Goal: Transaction & Acquisition: Purchase product/service

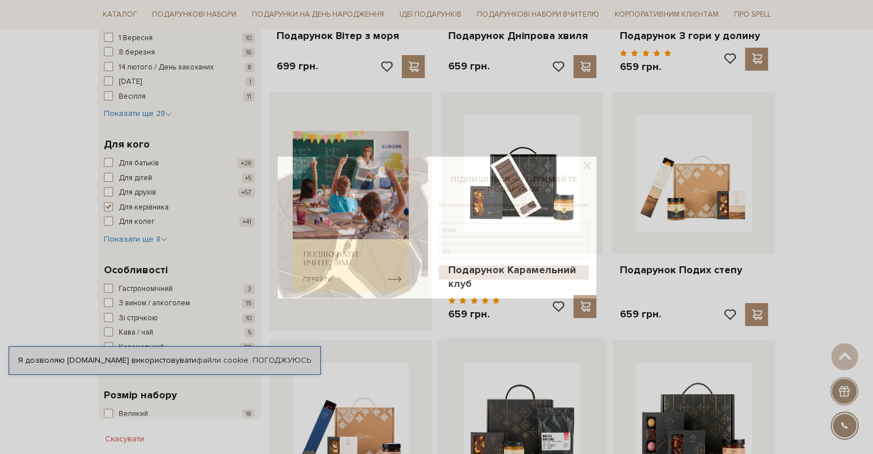
scroll to position [115, 0]
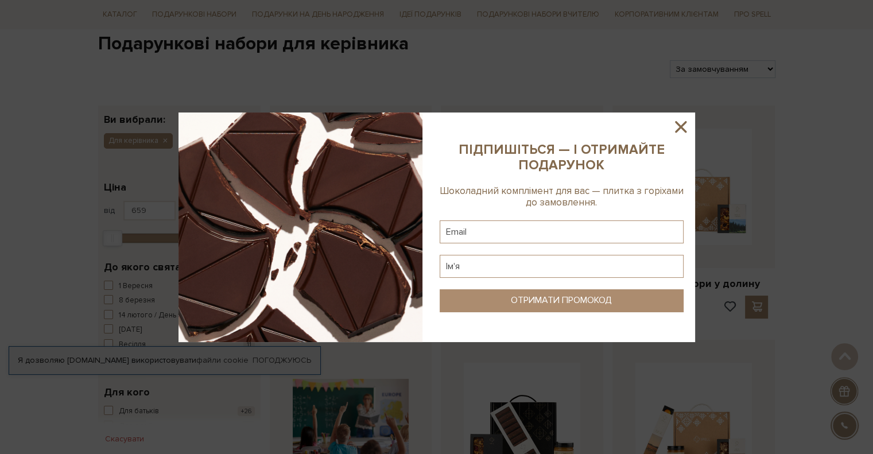
click at [687, 123] on icon at bounding box center [681, 127] width 20 height 20
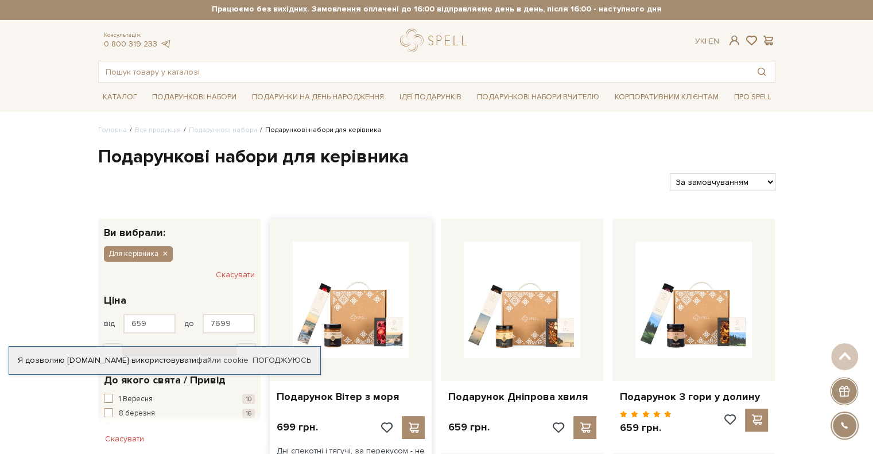
scroll to position [0, 0]
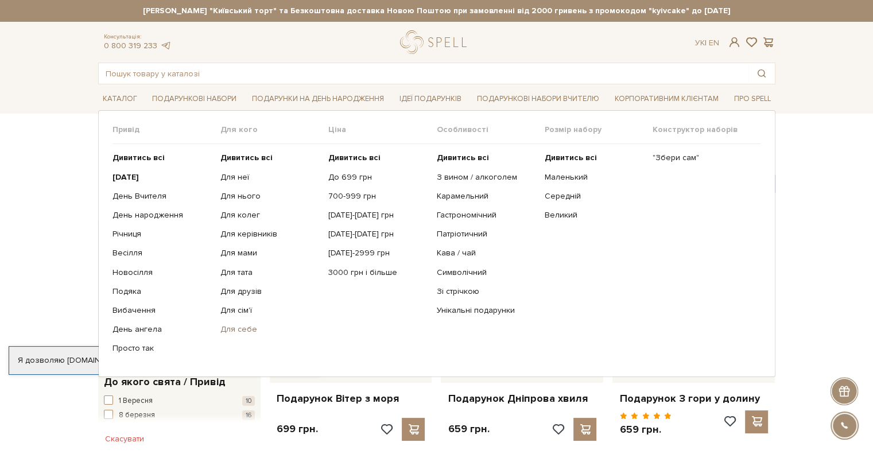
click at [247, 328] on link "Для себе" at bounding box center [269, 329] width 99 height 10
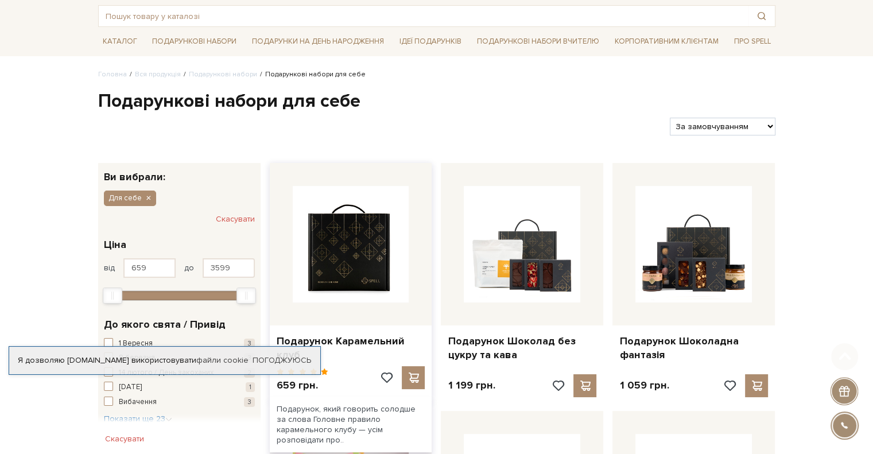
scroll to position [172, 0]
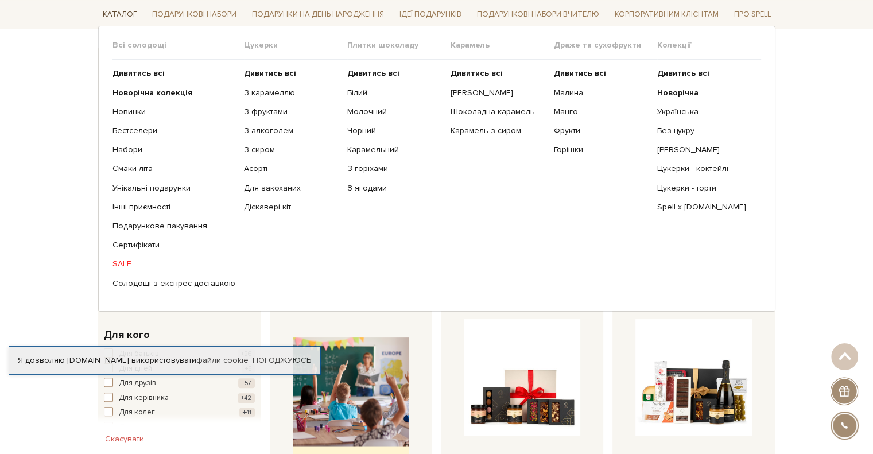
click at [120, 17] on link "Каталог" at bounding box center [120, 15] width 44 height 18
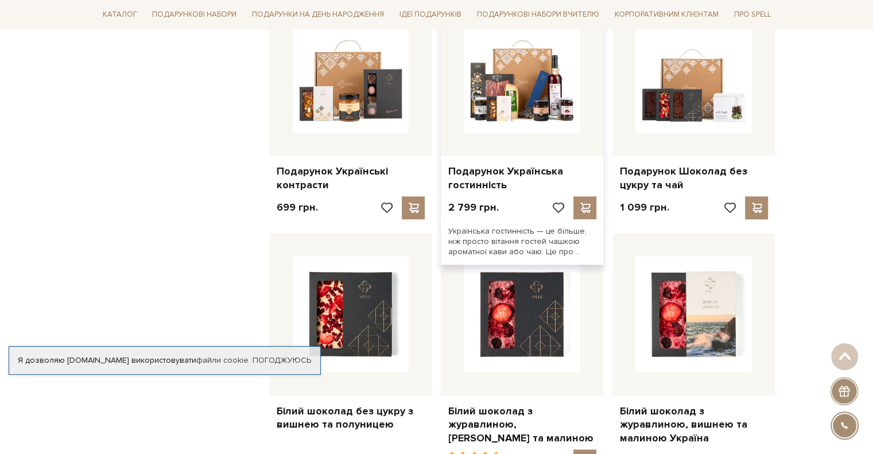
scroll to position [1148, 0]
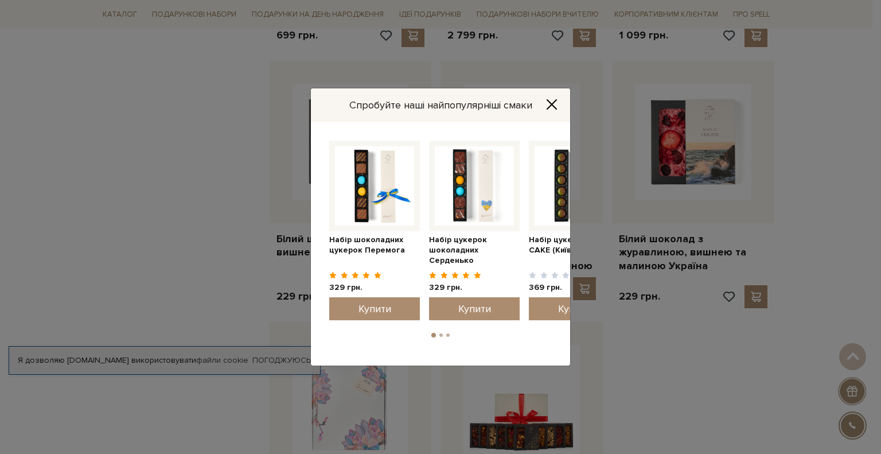
click at [547, 105] on icon "Close" at bounding box center [551, 104] width 11 height 11
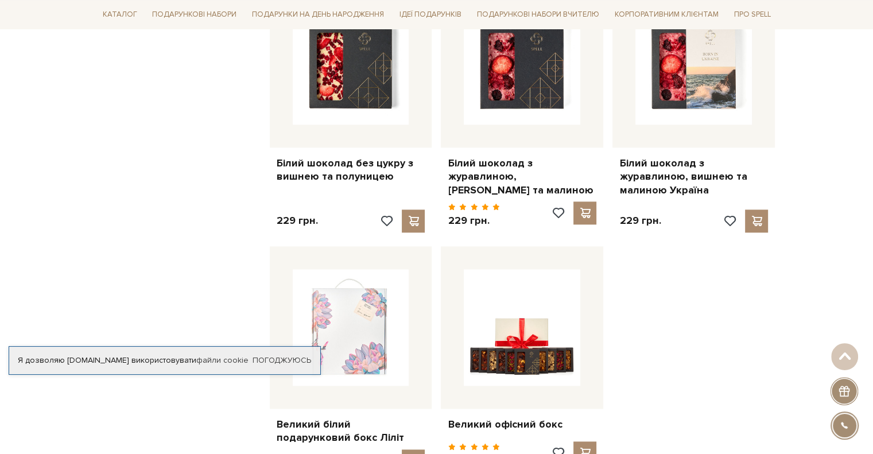
scroll to position [1320, 0]
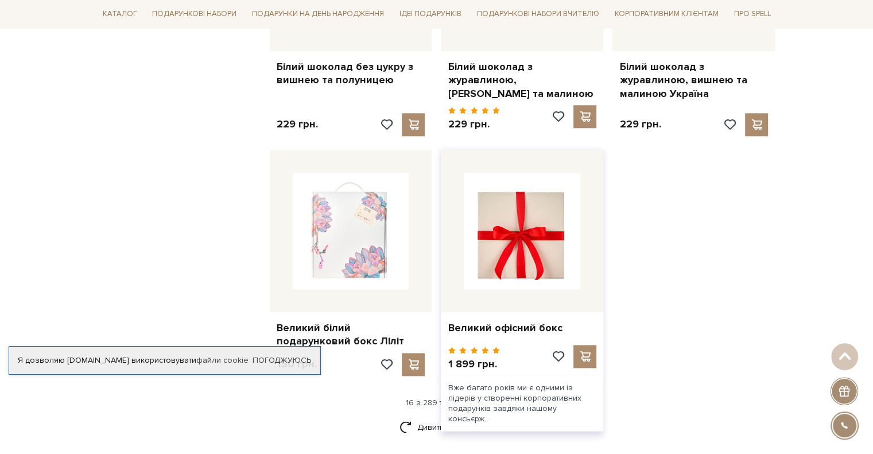
click at [519, 259] on img at bounding box center [522, 231] width 116 height 116
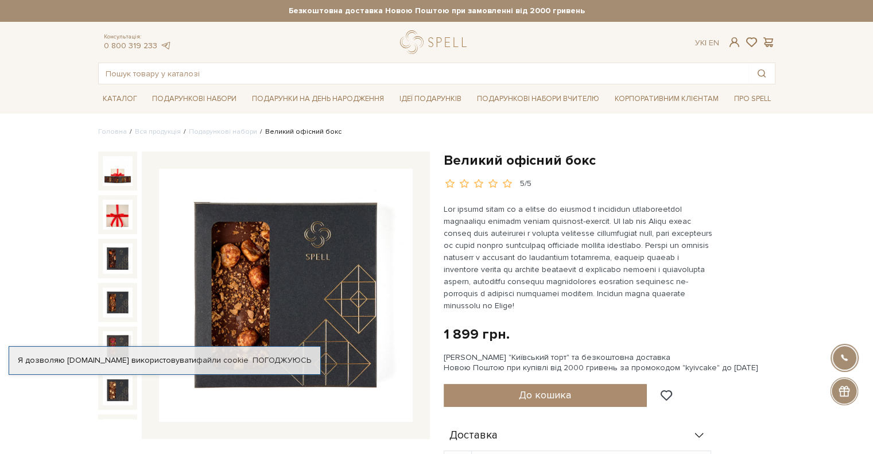
scroll to position [57, 0]
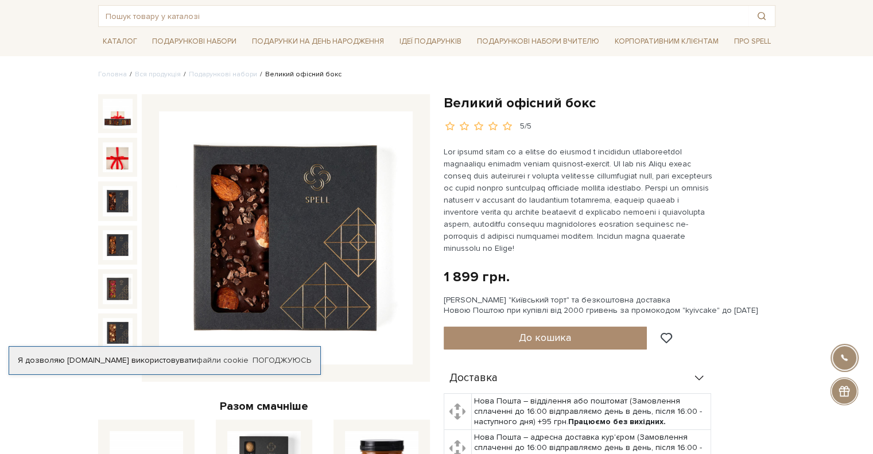
click at [112, 199] on img at bounding box center [118, 201] width 30 height 30
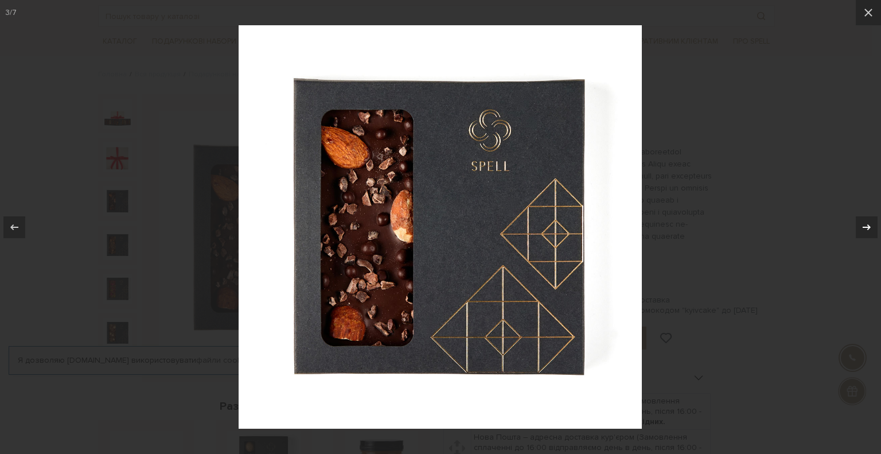
click at [864, 229] on icon at bounding box center [867, 227] width 14 height 14
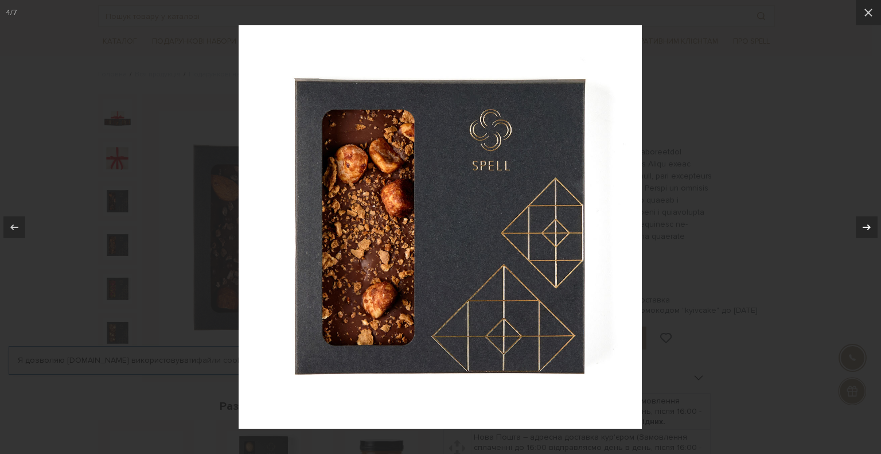
click at [864, 229] on icon at bounding box center [867, 227] width 14 height 14
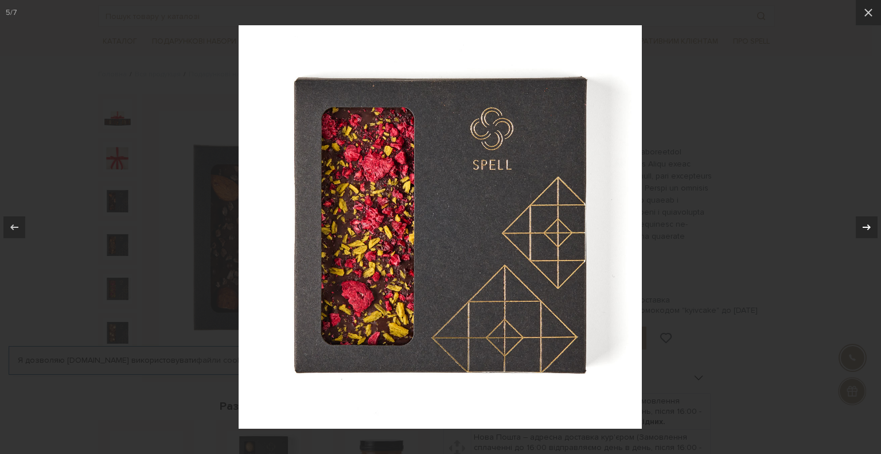
click at [864, 229] on icon at bounding box center [867, 227] width 14 height 14
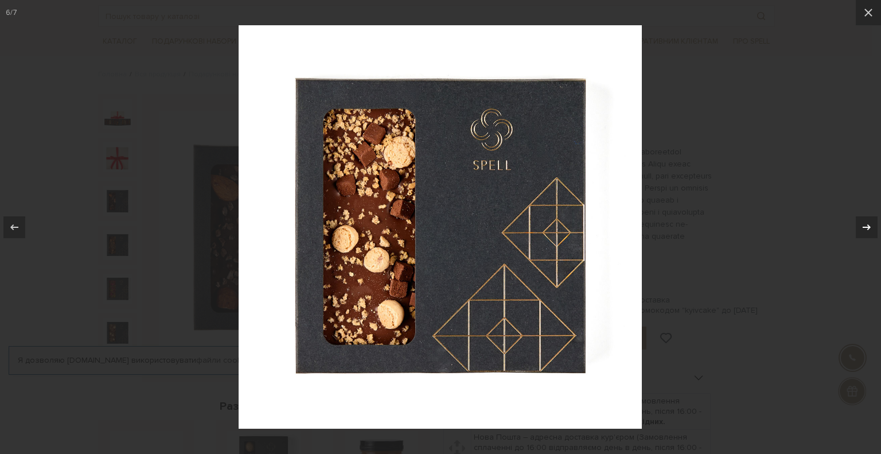
click at [864, 229] on icon at bounding box center [867, 227] width 14 height 14
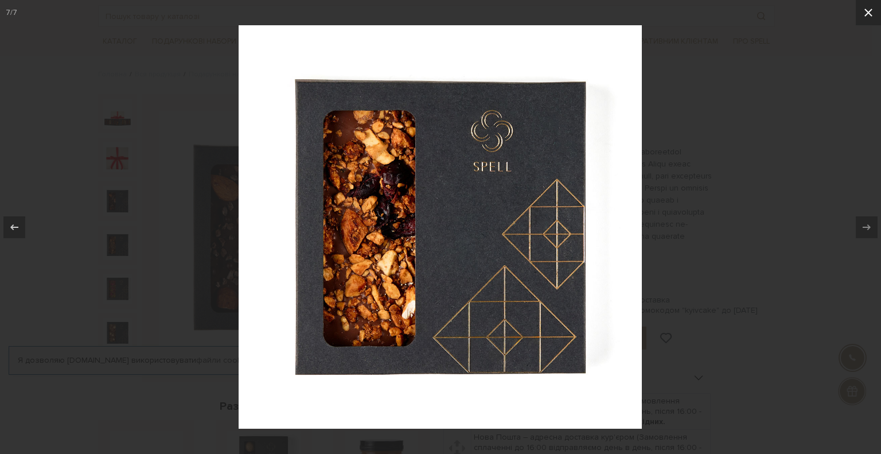
click at [863, 13] on icon at bounding box center [869, 13] width 14 height 14
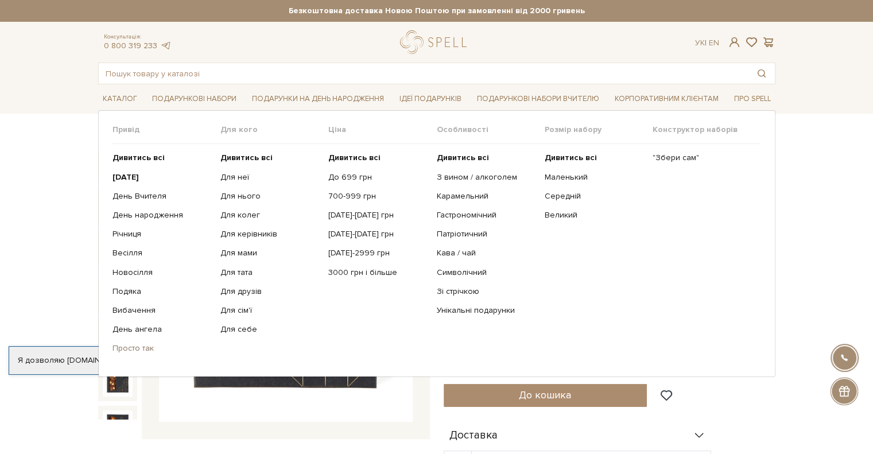
click at [129, 345] on link "Просто так" at bounding box center [161, 348] width 99 height 10
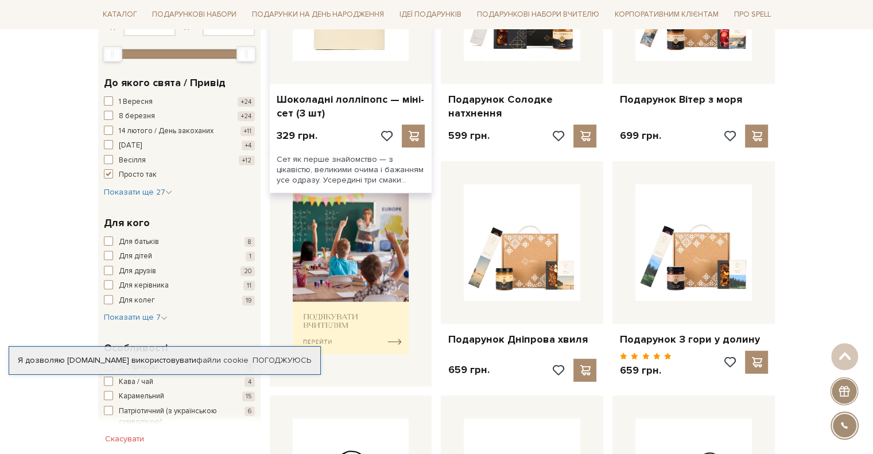
scroll to position [230, 0]
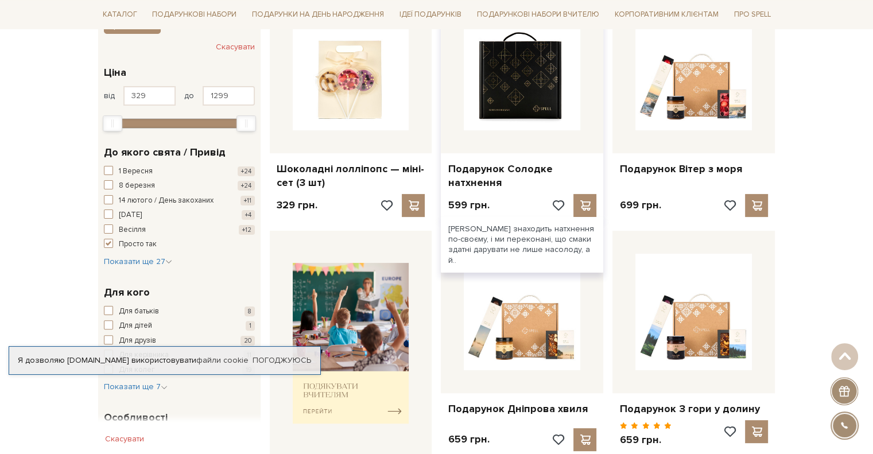
click at [506, 120] on img at bounding box center [522, 72] width 116 height 116
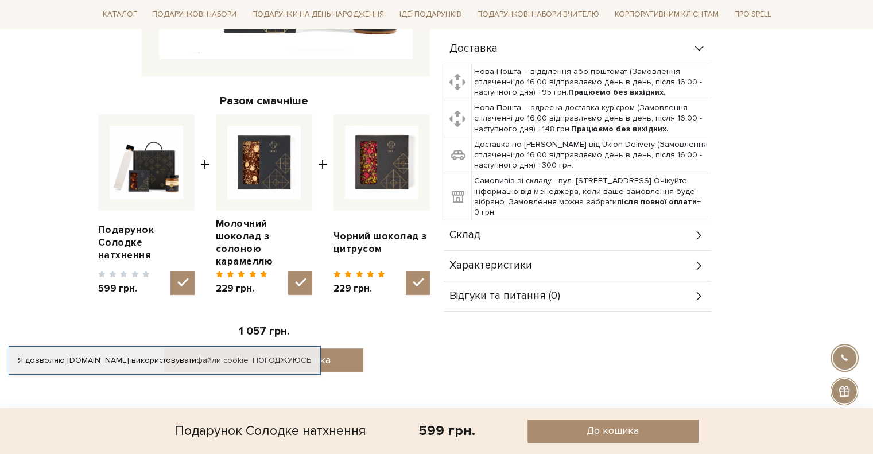
scroll to position [459, 0]
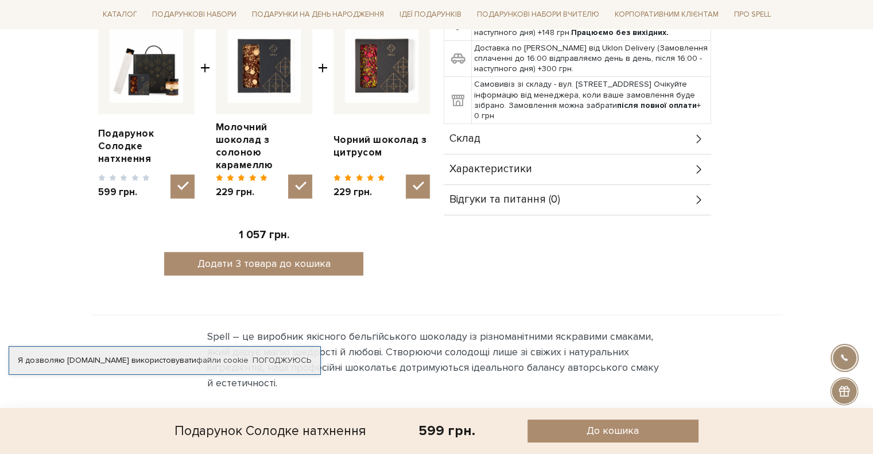
click at [695, 133] on icon at bounding box center [699, 139] width 13 height 13
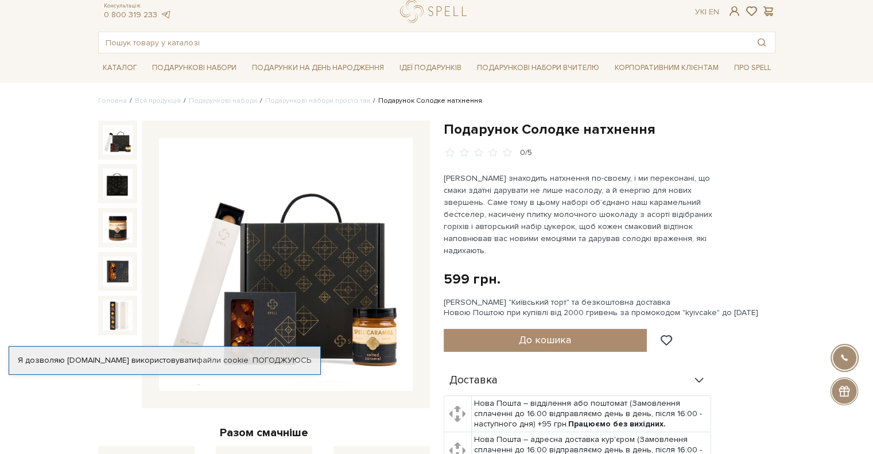
scroll to position [0, 0]
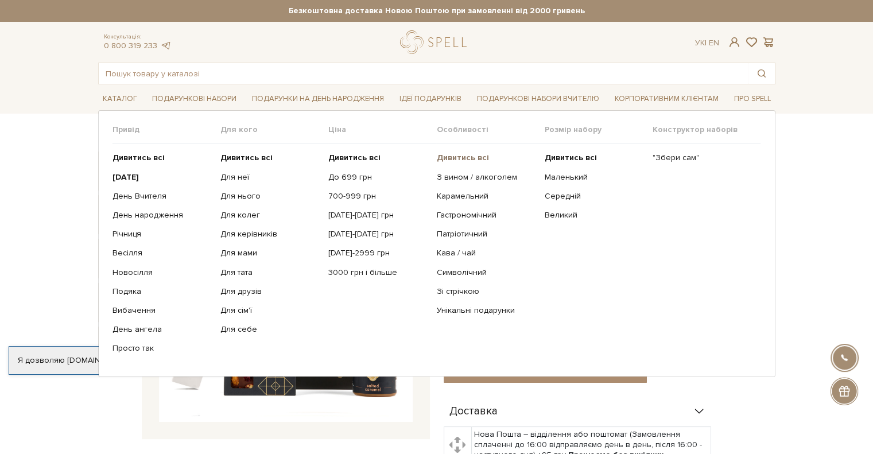
click at [456, 159] on b "Дивитись всі" at bounding box center [462, 158] width 52 height 10
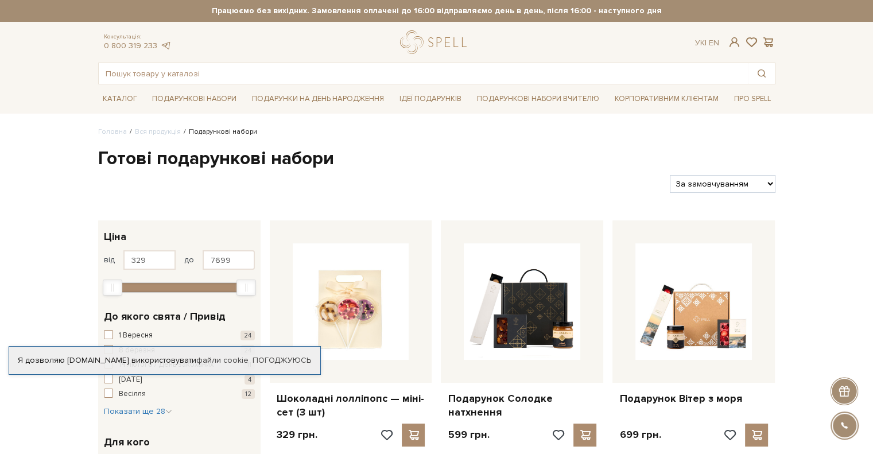
click at [770, 185] on select "За замовчуванням За Ціною (зростання) За Ціною (зменшення) Новинки За популярні…" at bounding box center [722, 184] width 105 height 18
select select "https://spellchocolate.com/our-productions/podarunkovi-box/?sort=p.price&order=…"
click at [670, 175] on select "За замовчуванням За Ціною (зростання) За Ціною (зменшення) Новинки За популярні…" at bounding box center [722, 184] width 105 height 18
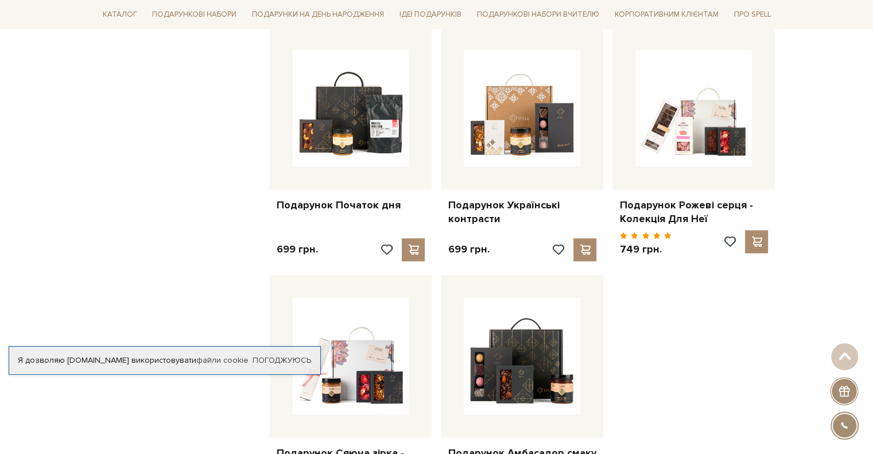
scroll to position [1090, 0]
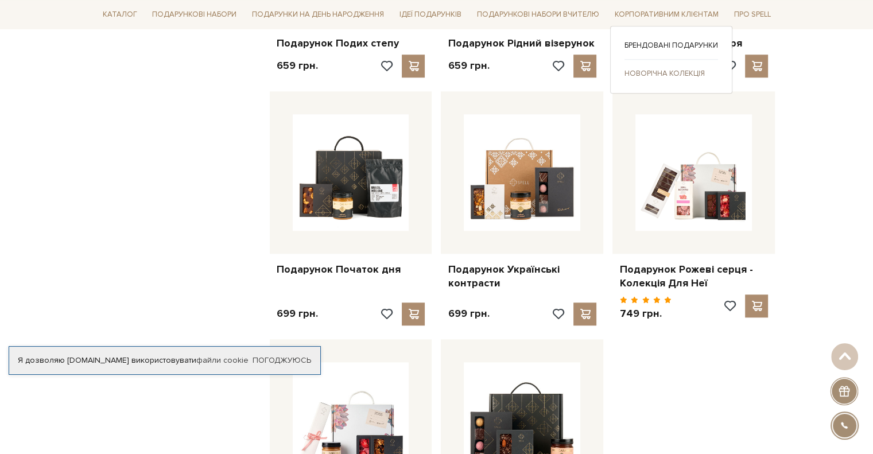
click at [665, 79] on div "Брендовані подарунки Новорічна колекція" at bounding box center [671, 59] width 122 height 67
click at [657, 75] on link "Новорічна колекція" at bounding box center [671, 73] width 94 height 10
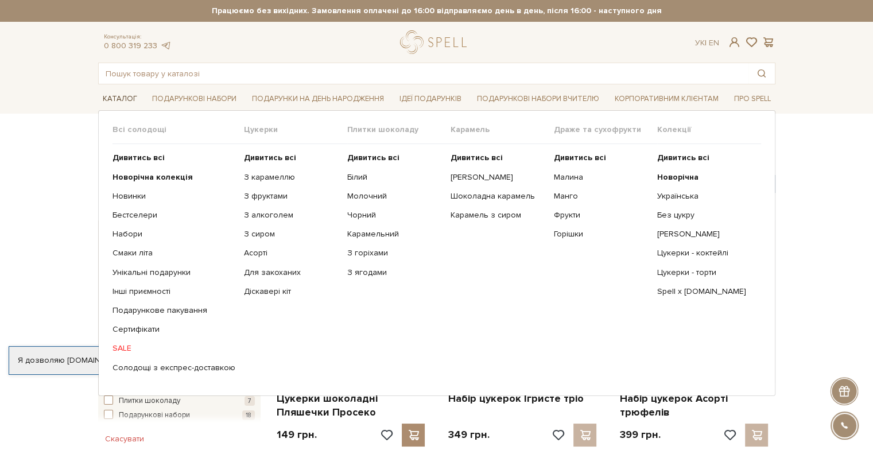
click at [124, 99] on link "Каталог" at bounding box center [120, 99] width 44 height 18
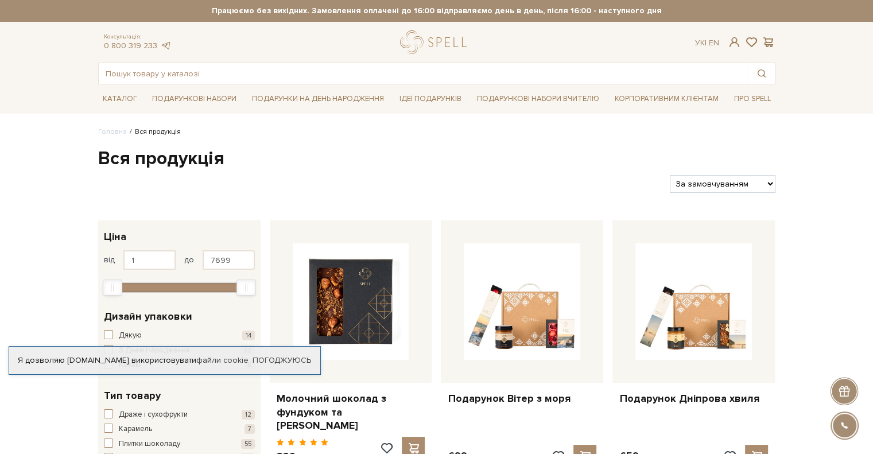
click at [768, 185] on select "За замовчуванням За Ціною (зростання) За Ціною (зменшення) Новинки За популярні…" at bounding box center [722, 184] width 105 height 18
select select "[URL][DOMAIN_NAME]"
click at [670, 175] on select "За замовчуванням За Ціною (зростання) За Ціною (зменшення) Новинки За популярні…" at bounding box center [722, 184] width 105 height 18
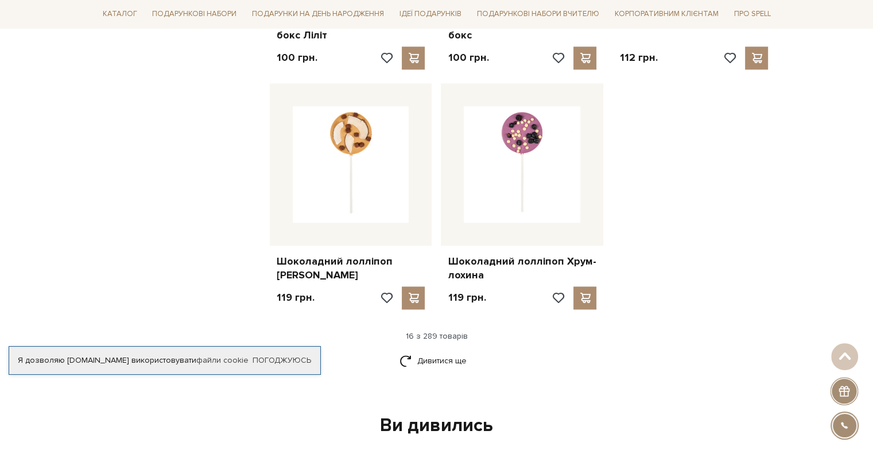
scroll to position [1434, 0]
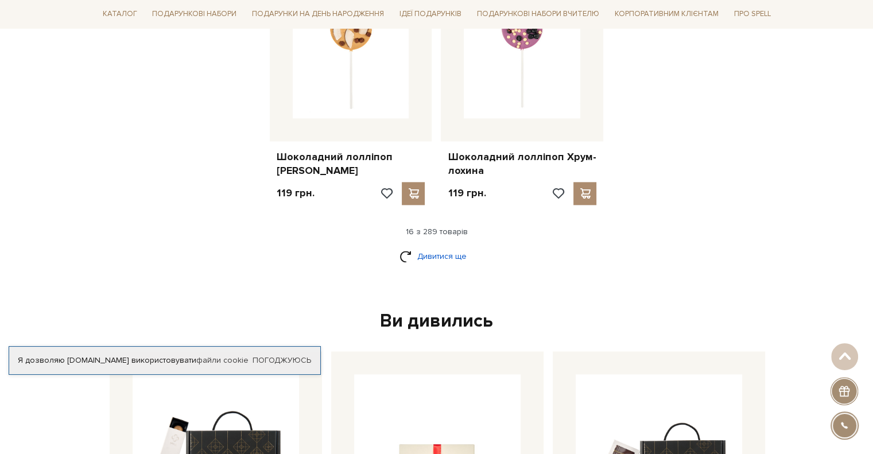
click at [435, 246] on link "Дивитися ще" at bounding box center [436, 256] width 75 height 20
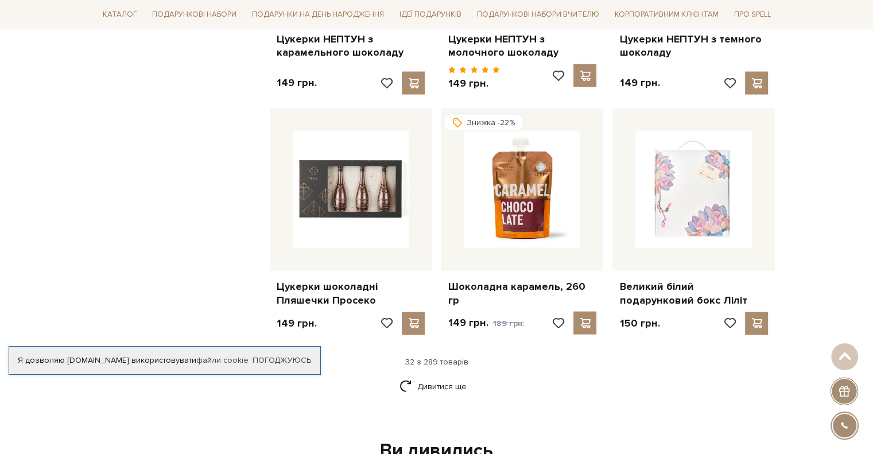
scroll to position [2639, 0]
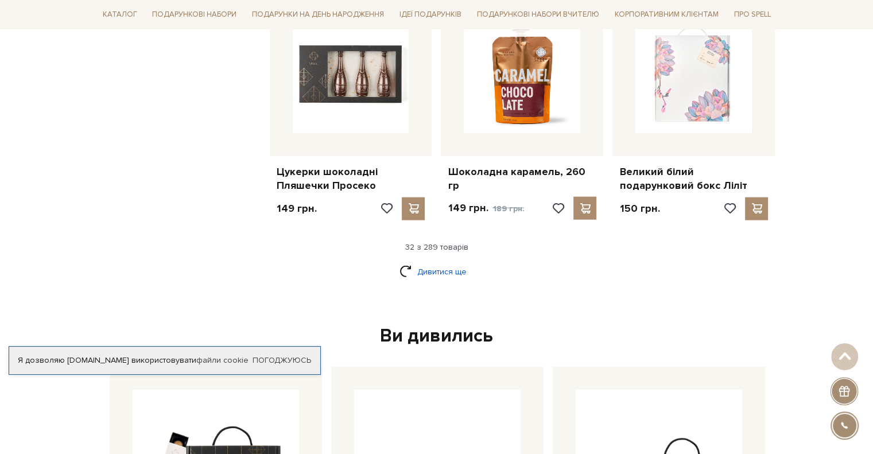
click at [441, 262] on link "Дивитися ще" at bounding box center [436, 272] width 75 height 20
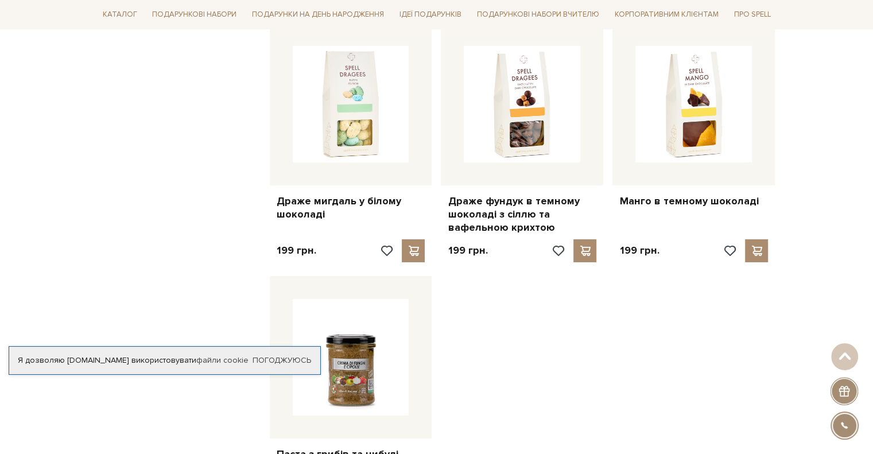
scroll to position [4017, 0]
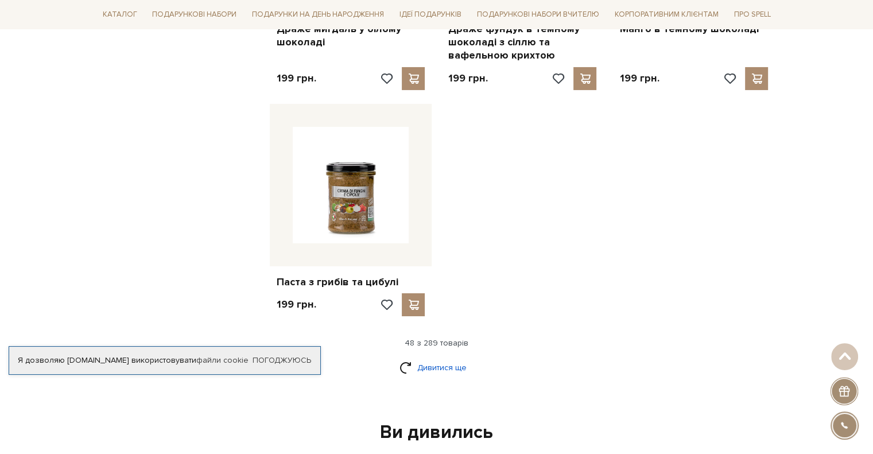
click at [440, 357] on link "Дивитися ще" at bounding box center [436, 367] width 75 height 20
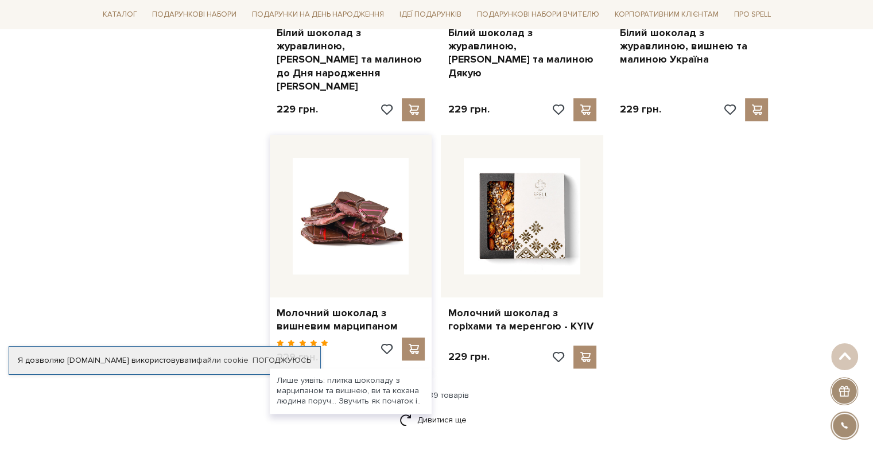
scroll to position [5336, 0]
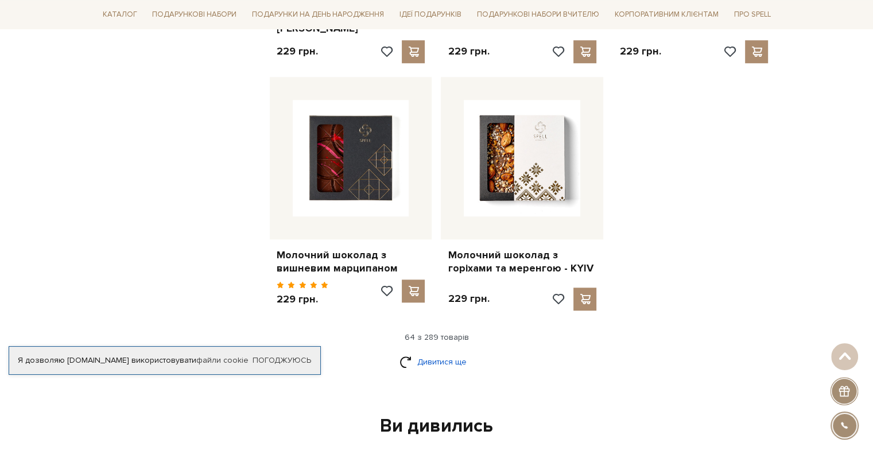
click at [428, 352] on link "Дивитися ще" at bounding box center [436, 362] width 75 height 20
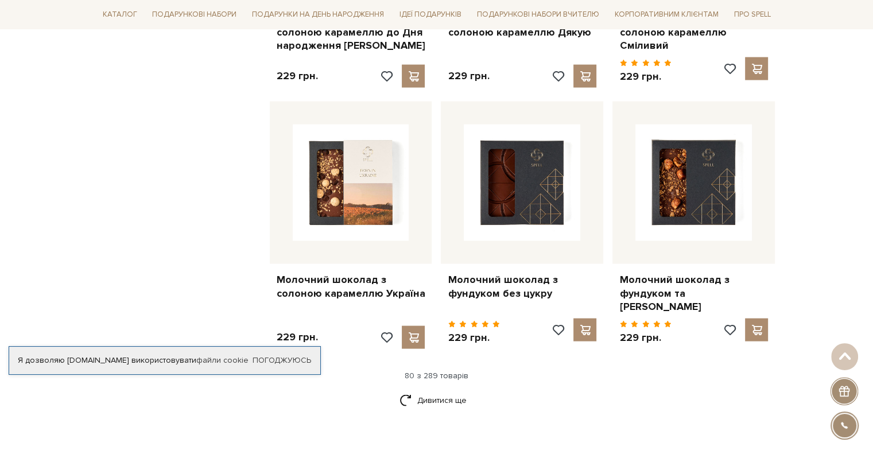
scroll to position [6656, 0]
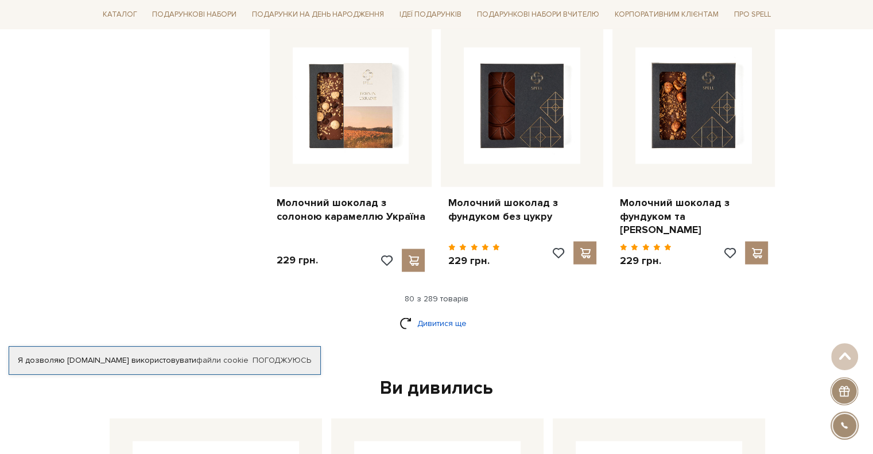
click at [453, 313] on link "Дивитися ще" at bounding box center [436, 323] width 75 height 20
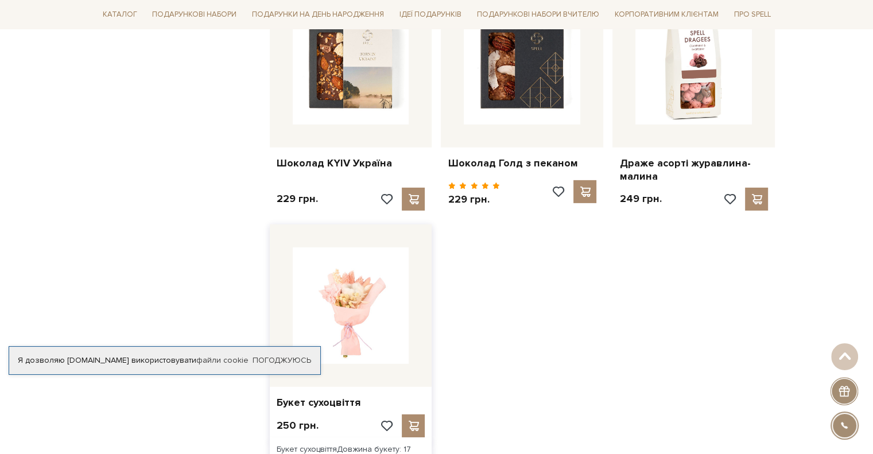
scroll to position [8090, 0]
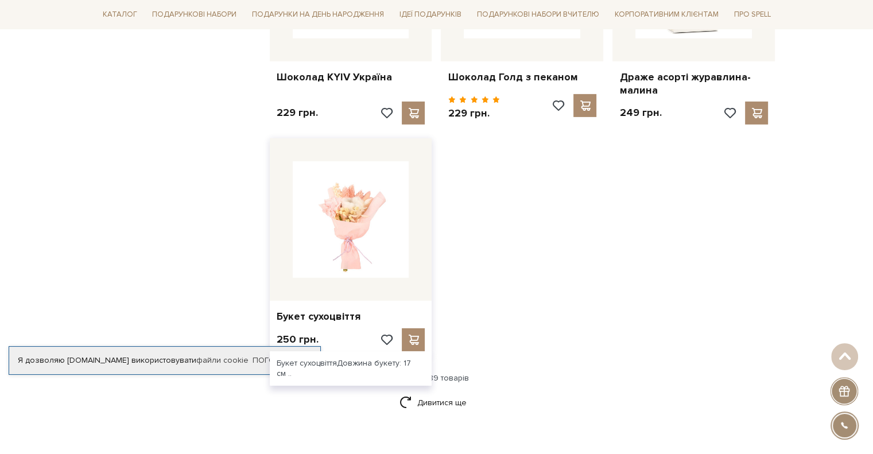
click at [361, 176] on img at bounding box center [351, 219] width 116 height 116
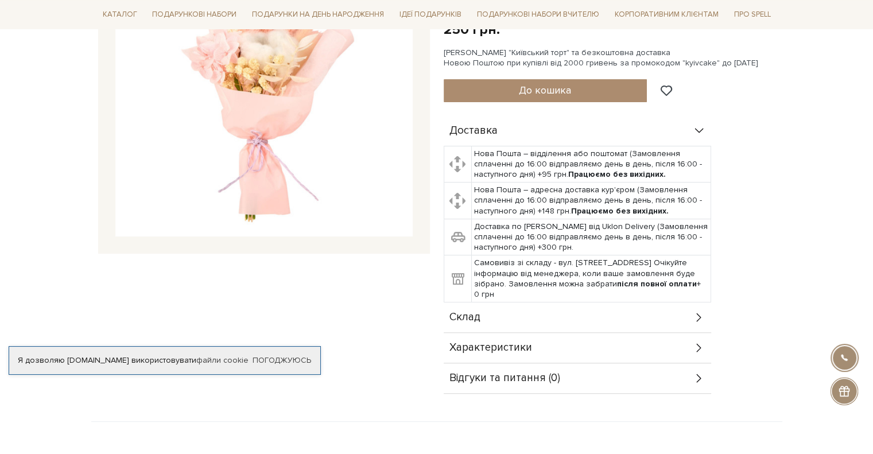
scroll to position [287, 0]
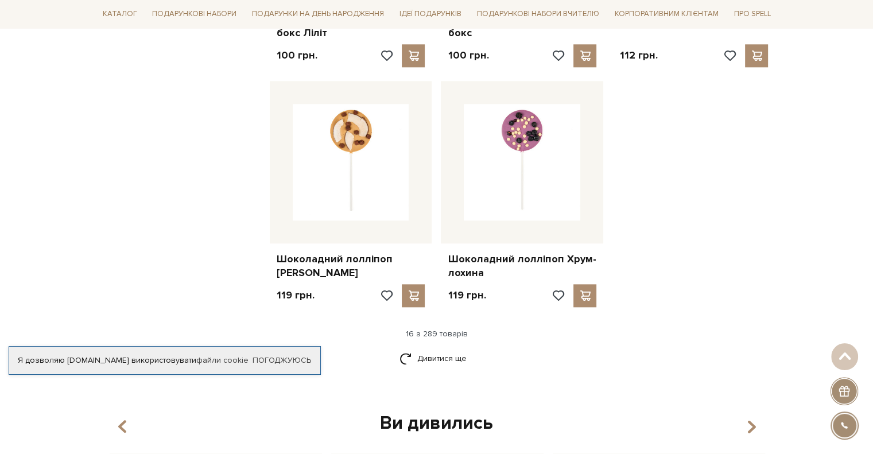
scroll to position [1413, 0]
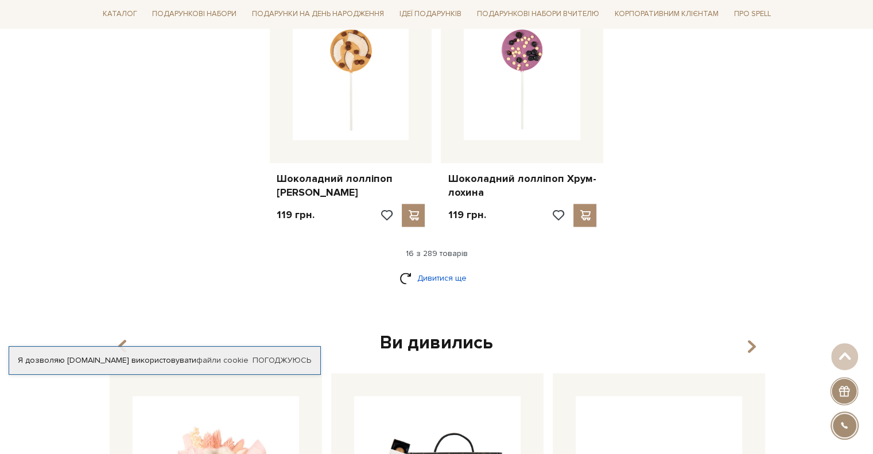
click at [431, 268] on link "Дивитися ще" at bounding box center [436, 278] width 75 height 20
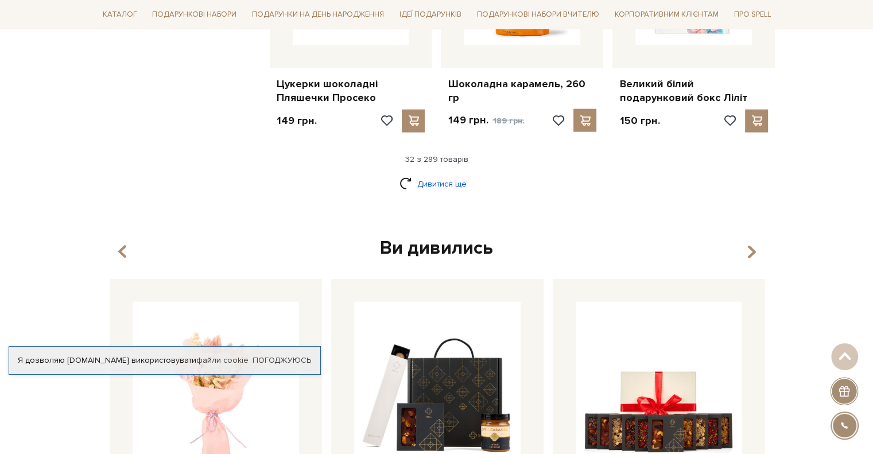
scroll to position [2675, 0]
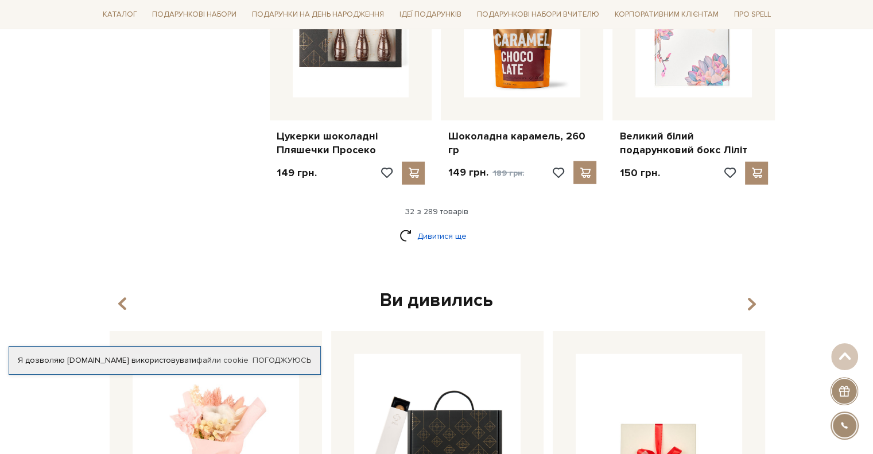
click at [453, 226] on link "Дивитися ще" at bounding box center [436, 236] width 75 height 20
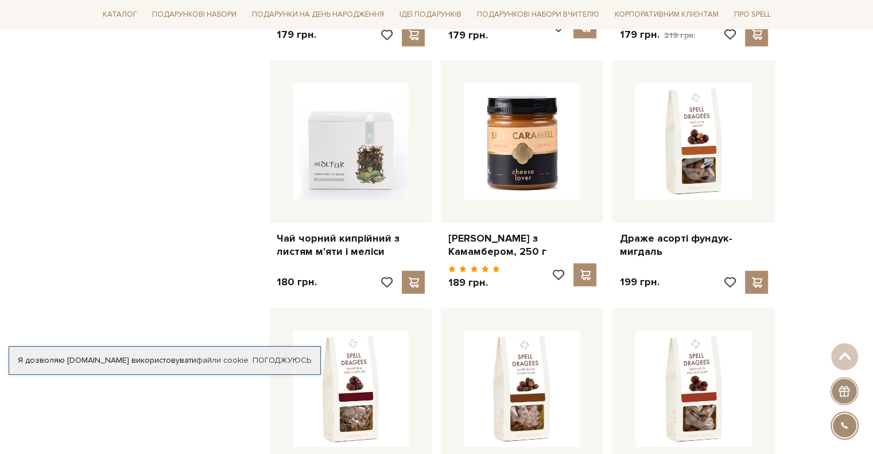
scroll to position [3536, 0]
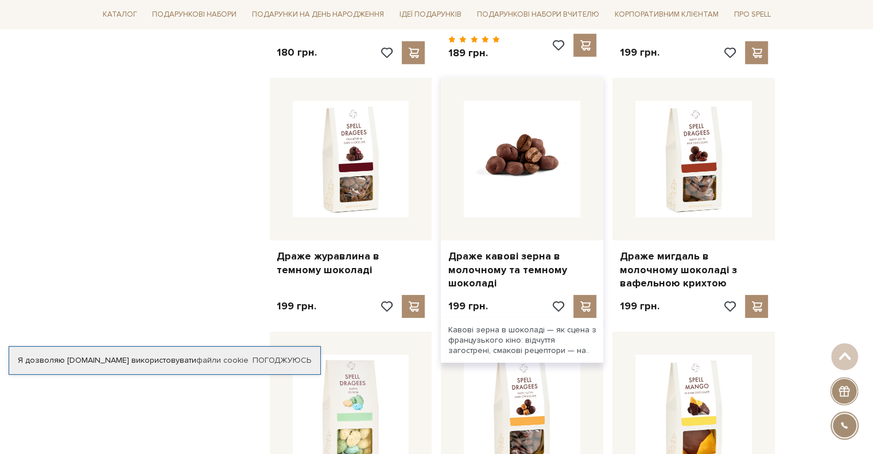
click at [494, 184] on img at bounding box center [522, 159] width 116 height 116
